Goal: Task Accomplishment & Management: Manage account settings

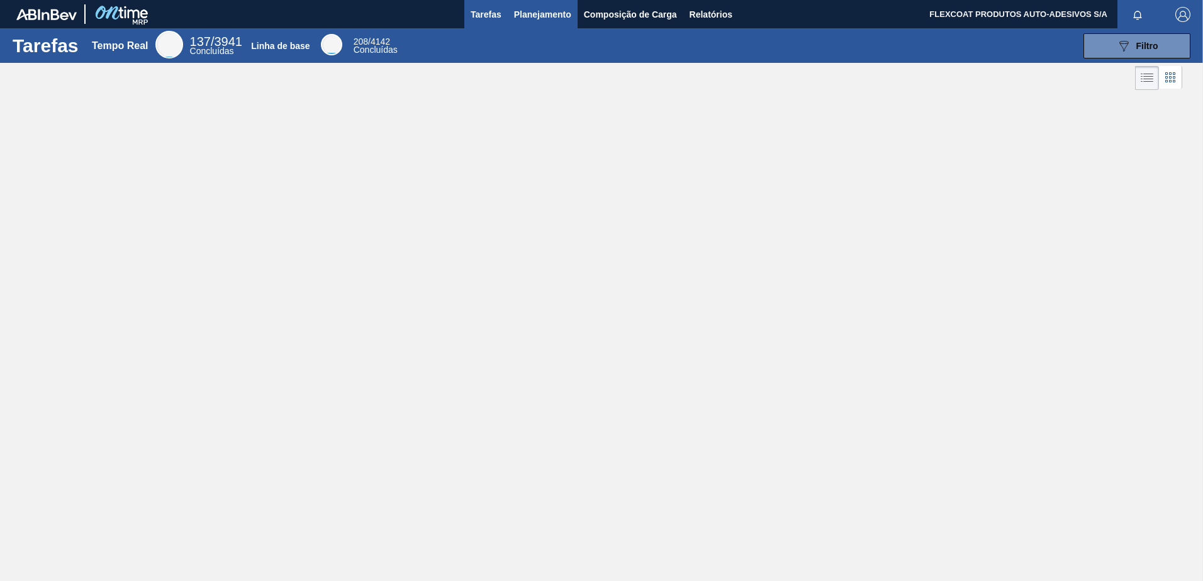
click at [526, 16] on span "Planejamento" at bounding box center [542, 14] width 57 height 15
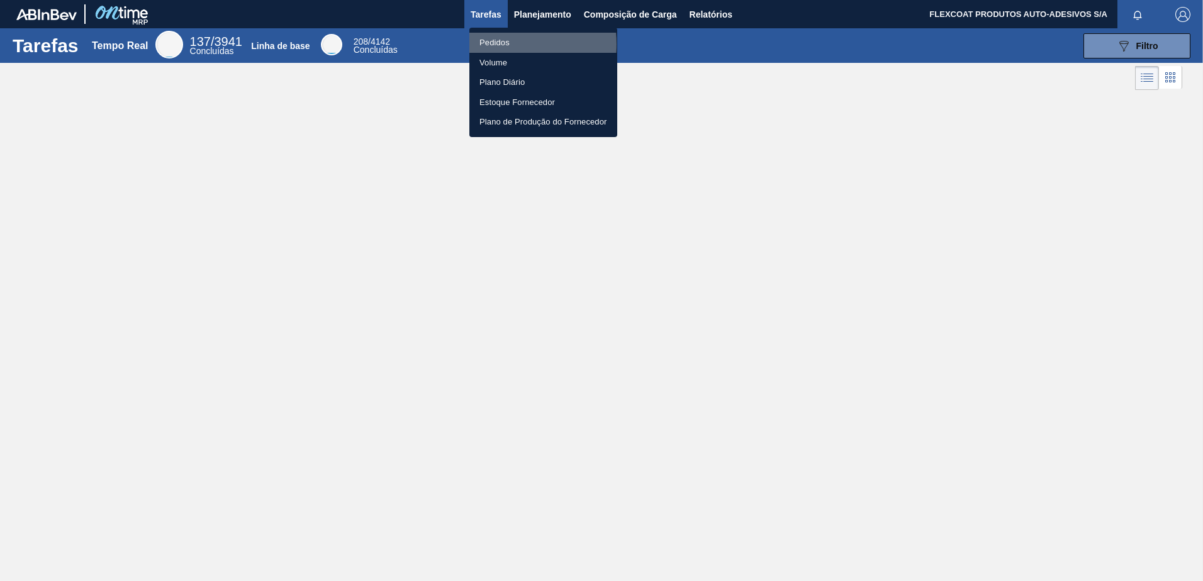
click at [493, 44] on li "Pedidos" at bounding box center [543, 43] width 148 height 20
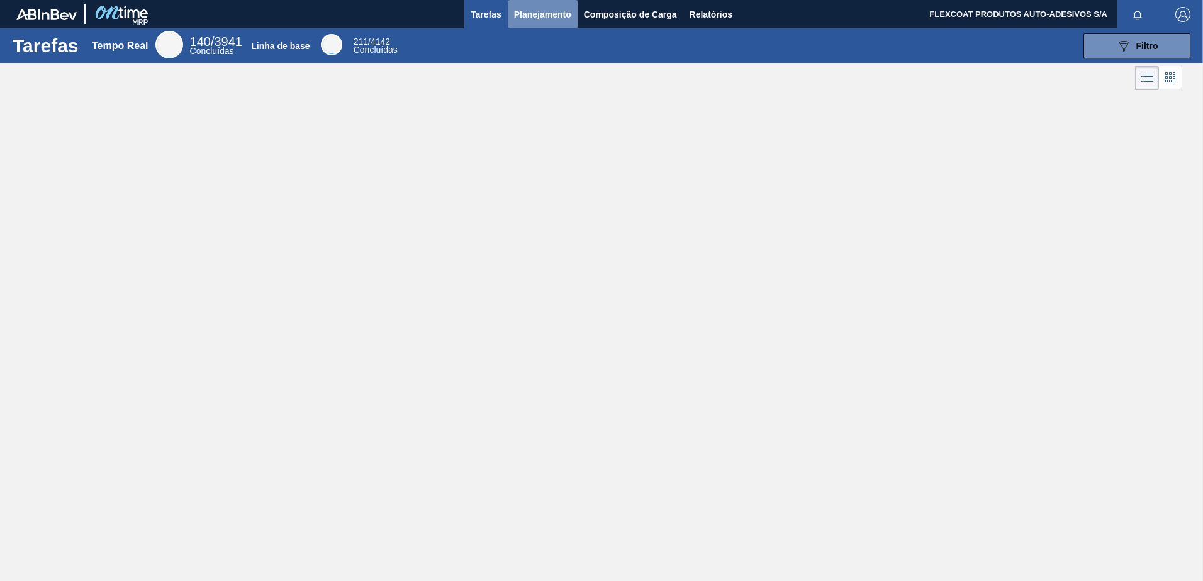
click at [538, 18] on span "Planejamento" at bounding box center [542, 14] width 57 height 15
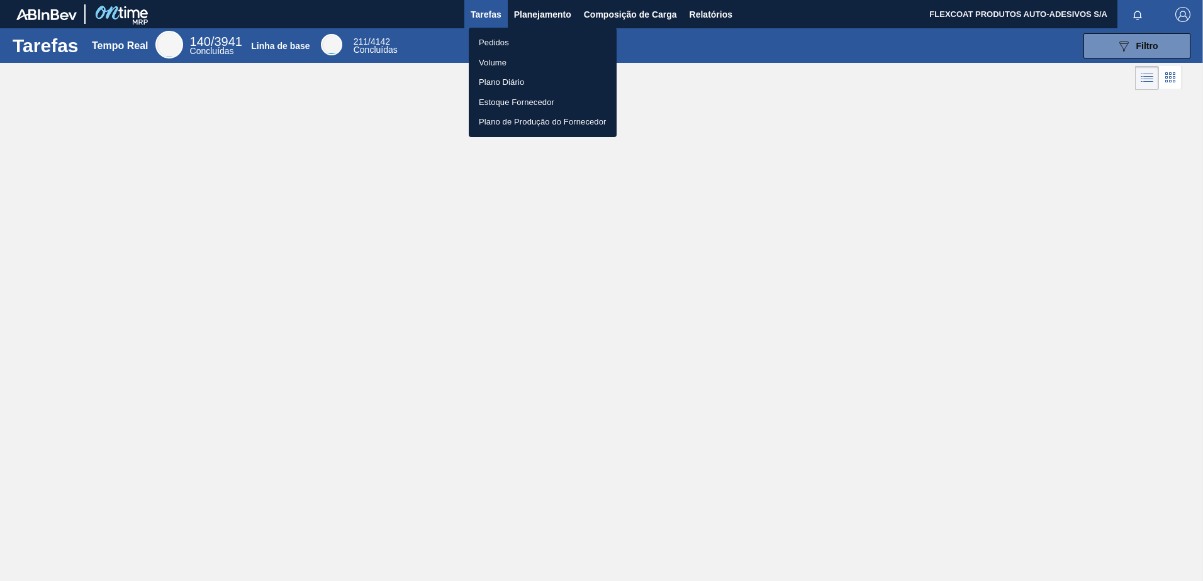
click at [496, 51] on li "Pedidos" at bounding box center [543, 43] width 148 height 20
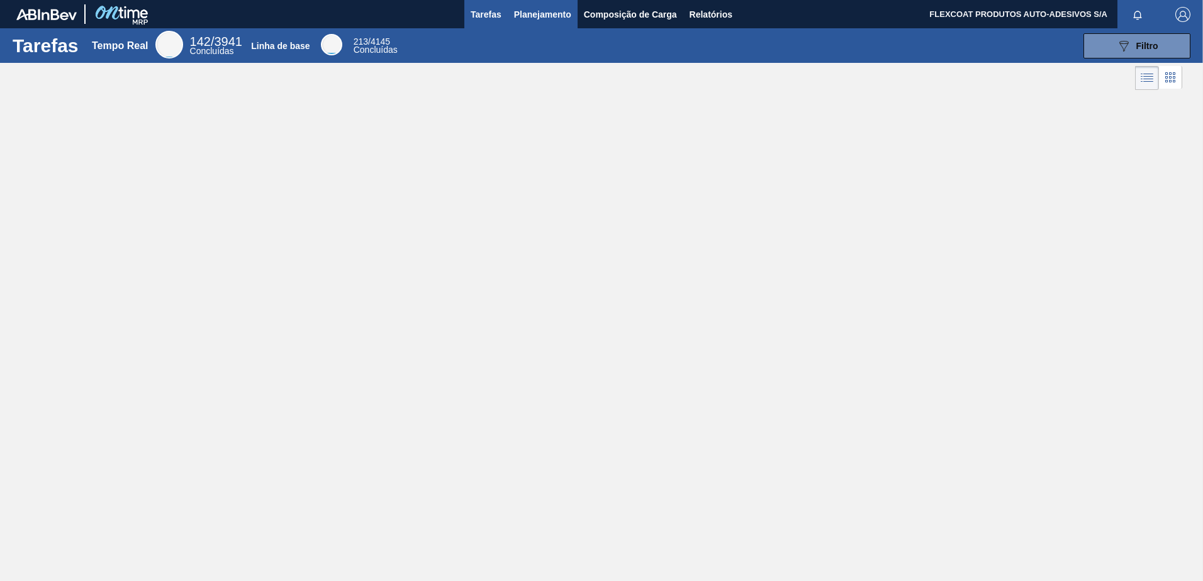
click at [525, 9] on span "Planejamento" at bounding box center [542, 14] width 57 height 15
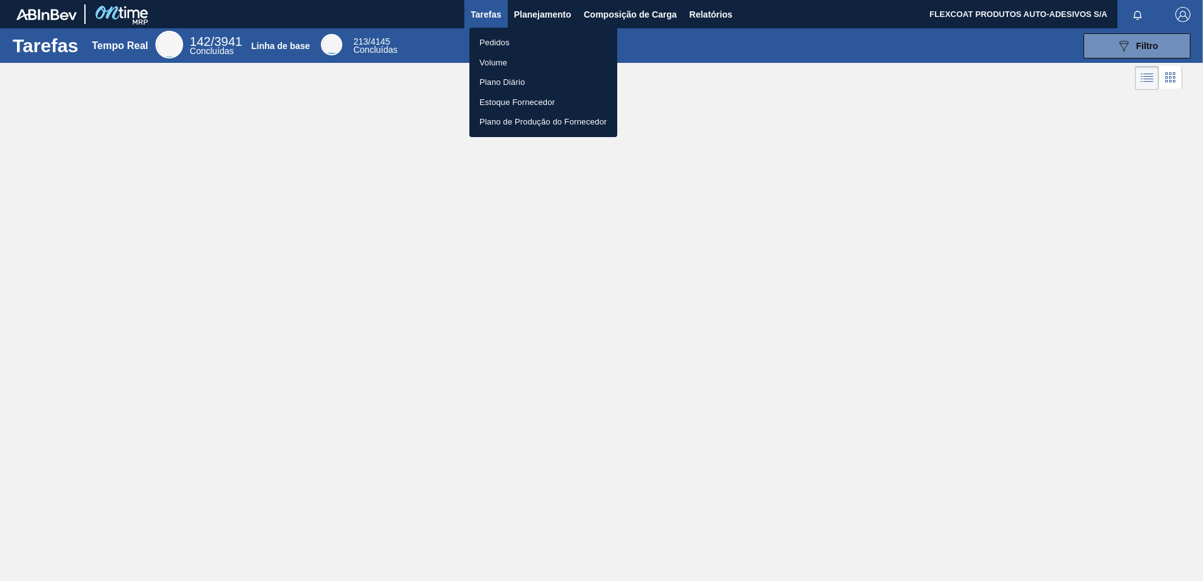
click at [486, 46] on li "Pedidos" at bounding box center [543, 43] width 148 height 20
